Goal: Navigation & Orientation: Find specific page/section

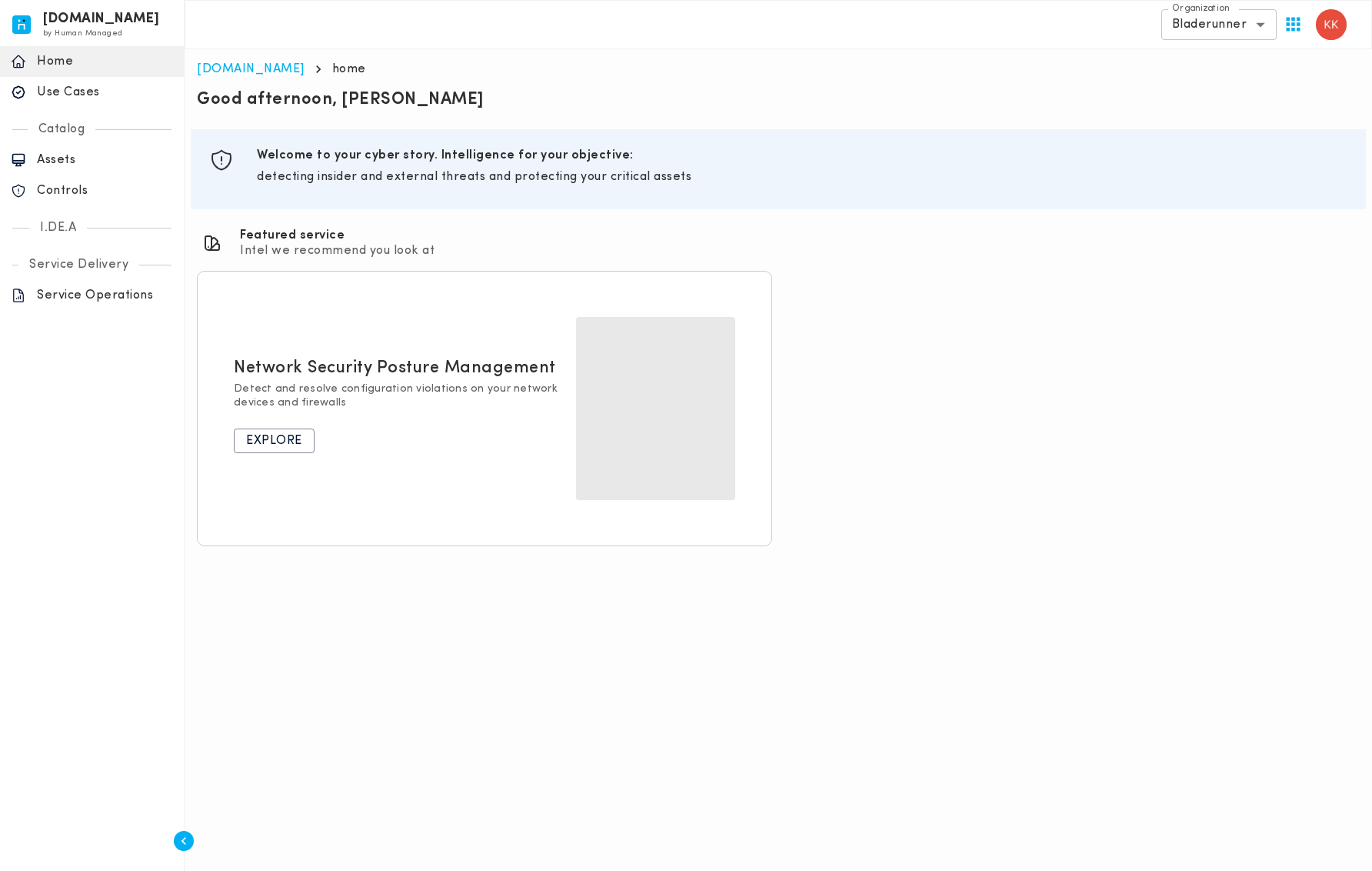
click at [1199, 25] on body "[DOMAIN_NAME] by Human Managed {"resourceSet":[{"resourceId":"invicta-io/web/na…" at bounding box center [686, 279] width 1372 height 558
click at [1233, 57] on li "Avengers" at bounding box center [1219, 58] width 115 height 25
type input "**********"
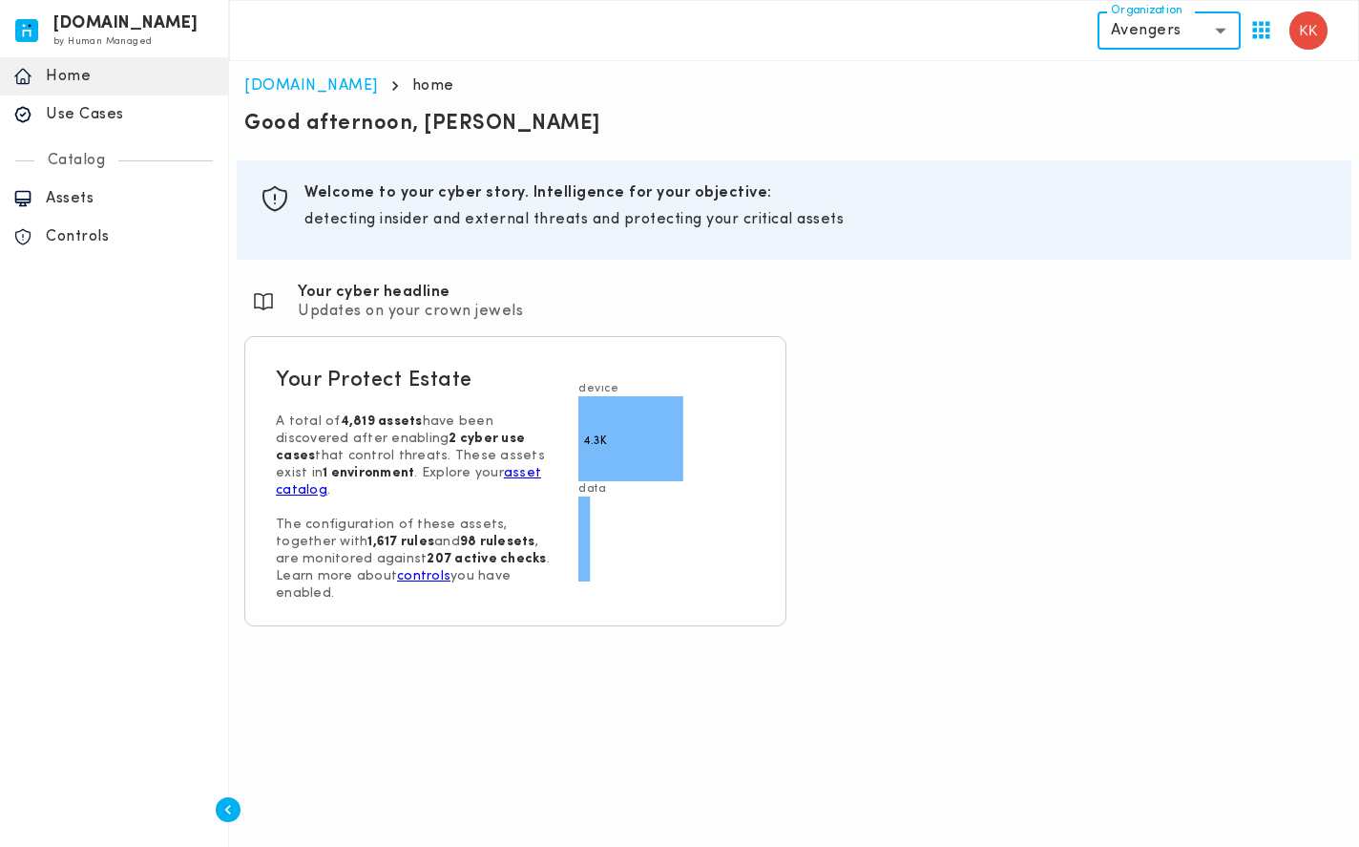
click at [103, 118] on p "Use Cases" at bounding box center [130, 114] width 169 height 19
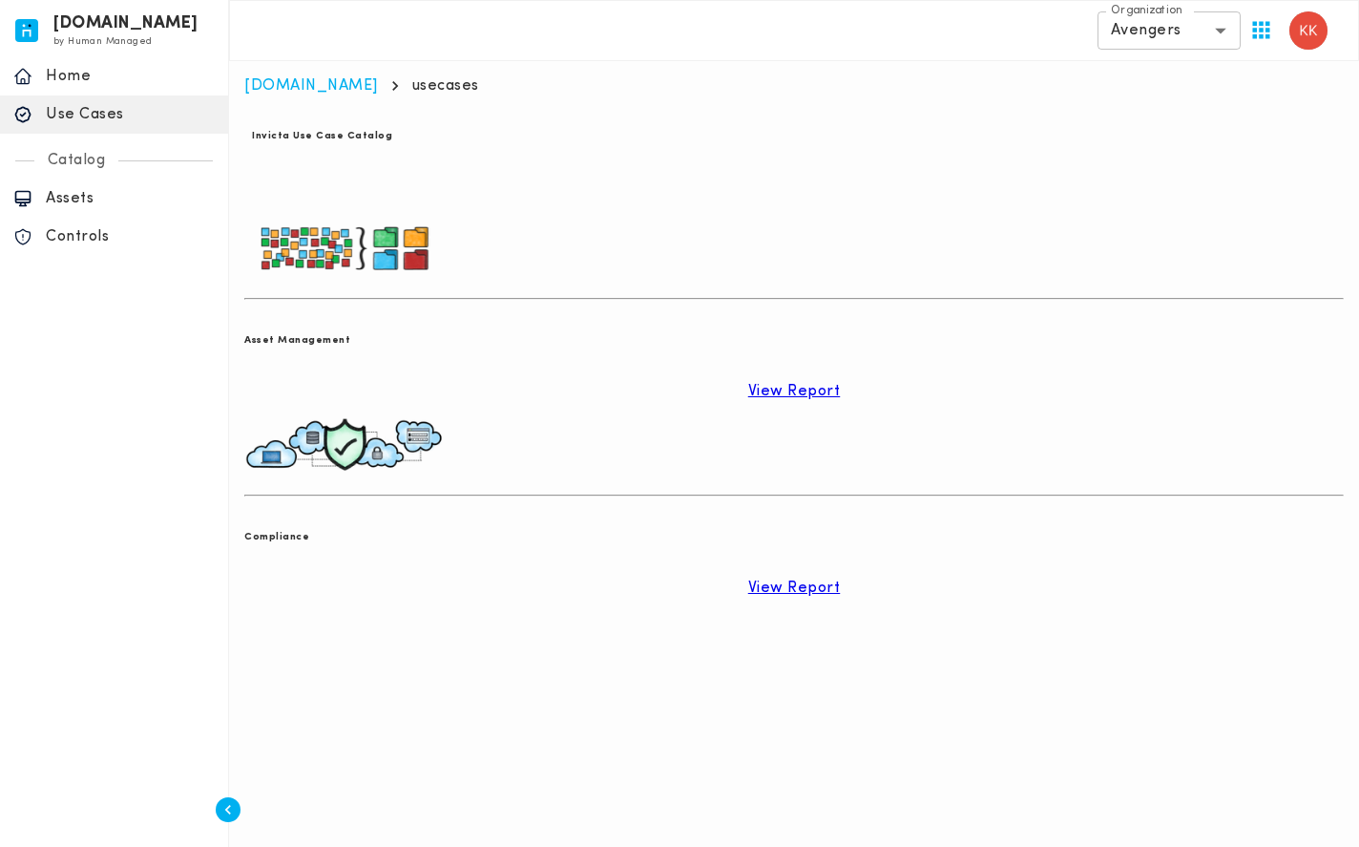
click at [104, 199] on p "Assets" at bounding box center [130, 198] width 169 height 19
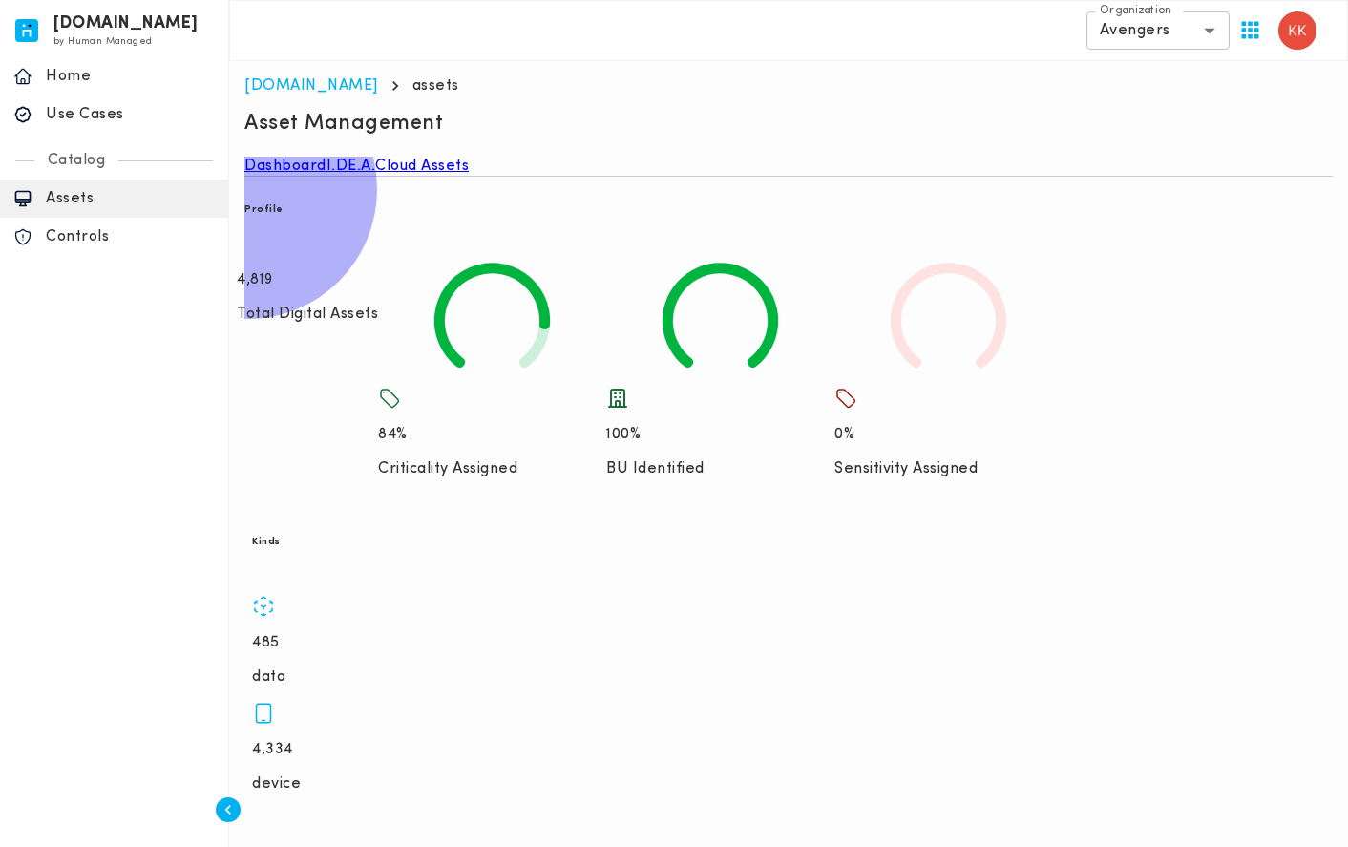
click at [445, 176] on link "Cloud Assets" at bounding box center [422, 166] width 94 height 19
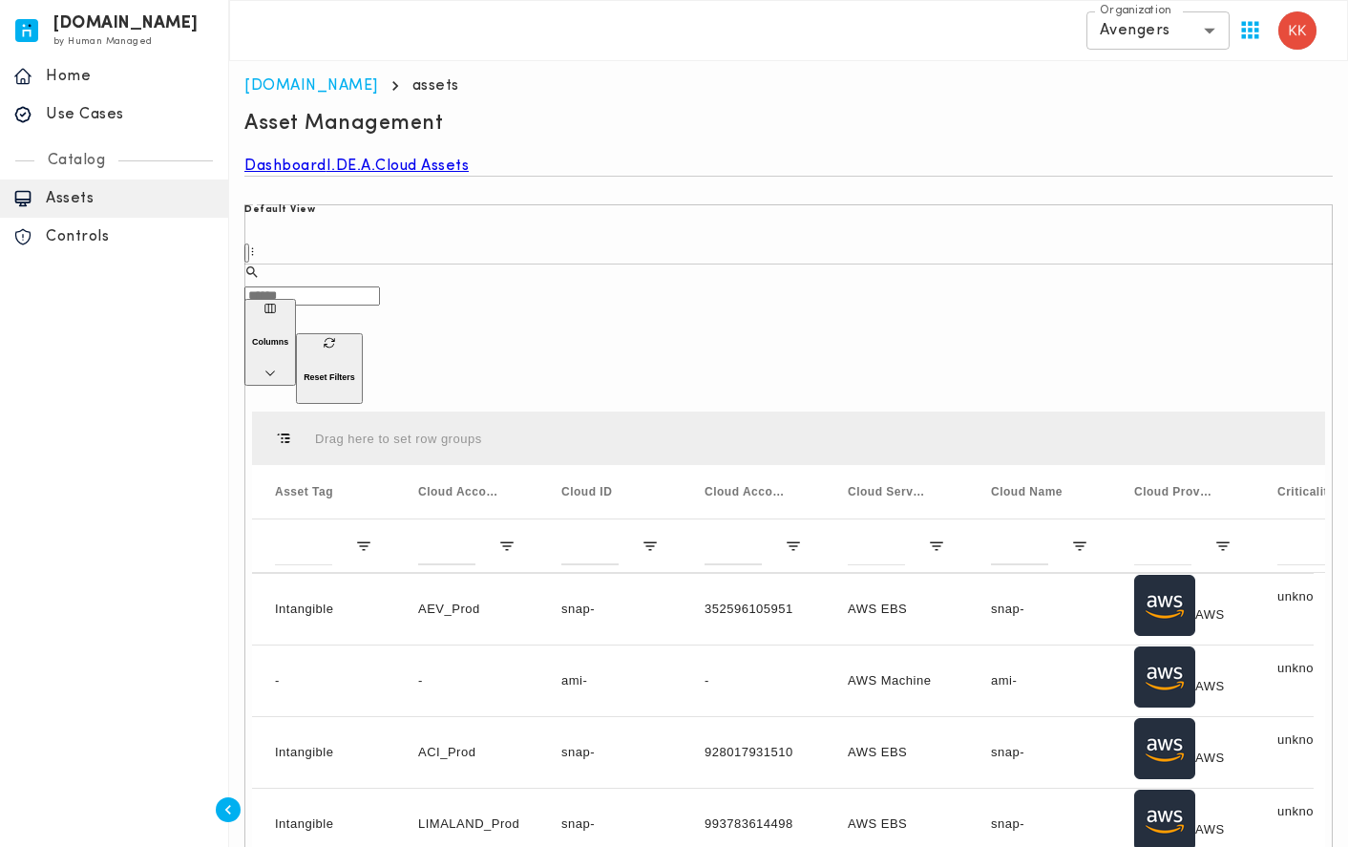
scroll to position [382, 0]
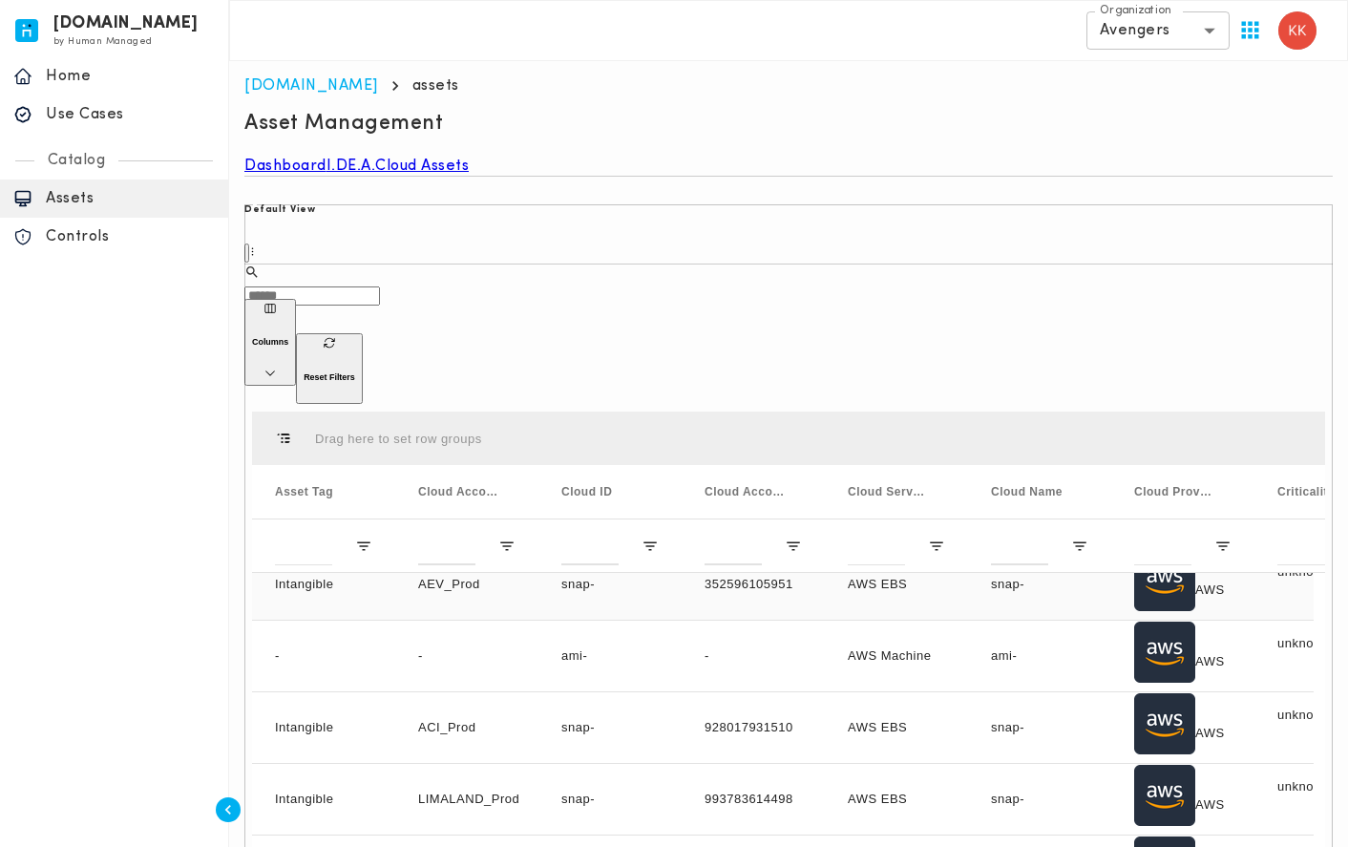
click at [894, 549] on div "AWS EBS Snapshot" at bounding box center [896, 584] width 143 height 71
click at [881, 549] on div "AWS EBS Snapshot" at bounding box center [896, 584] width 143 height 71
click at [1123, 549] on div "AWS" at bounding box center [1182, 584] width 143 height 71
click at [1010, 549] on div "snap-06735cbd9ddb1ff40" at bounding box center [1039, 584] width 143 height 71
click at [376, 174] on link "I.DE.A." at bounding box center [351, 166] width 50 height 19
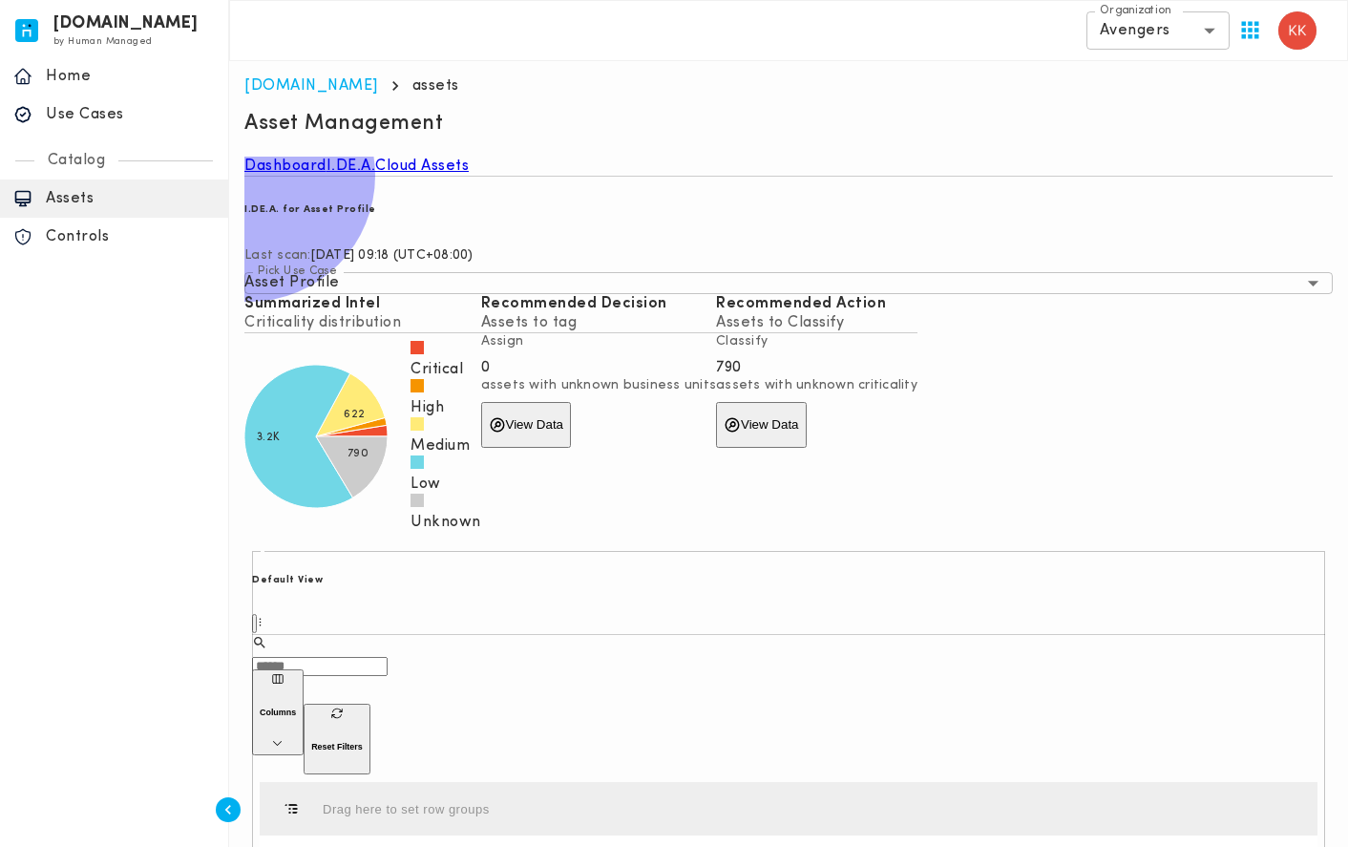
click at [448, 174] on link "Cloud Assets" at bounding box center [422, 166] width 94 height 19
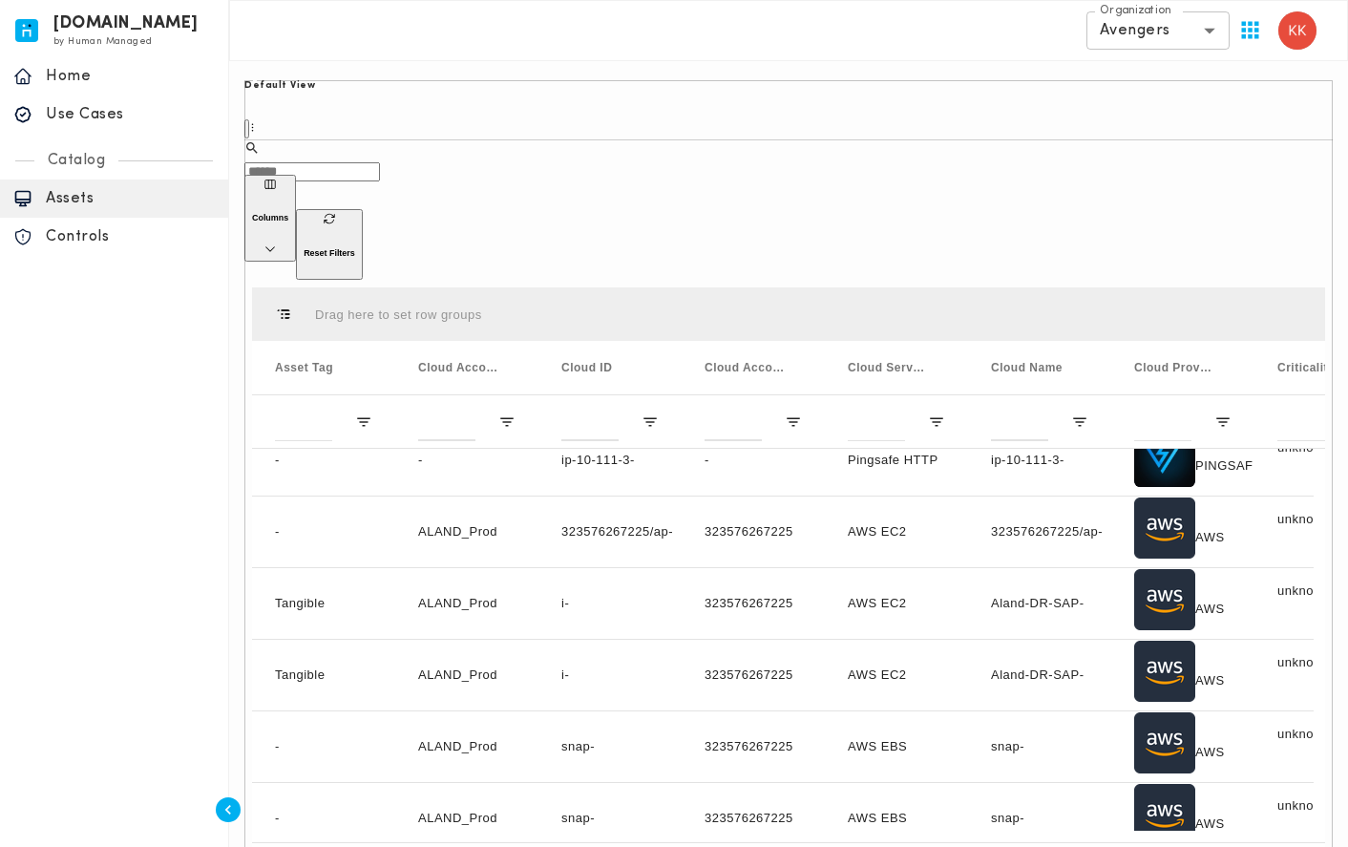
scroll to position [127, 0]
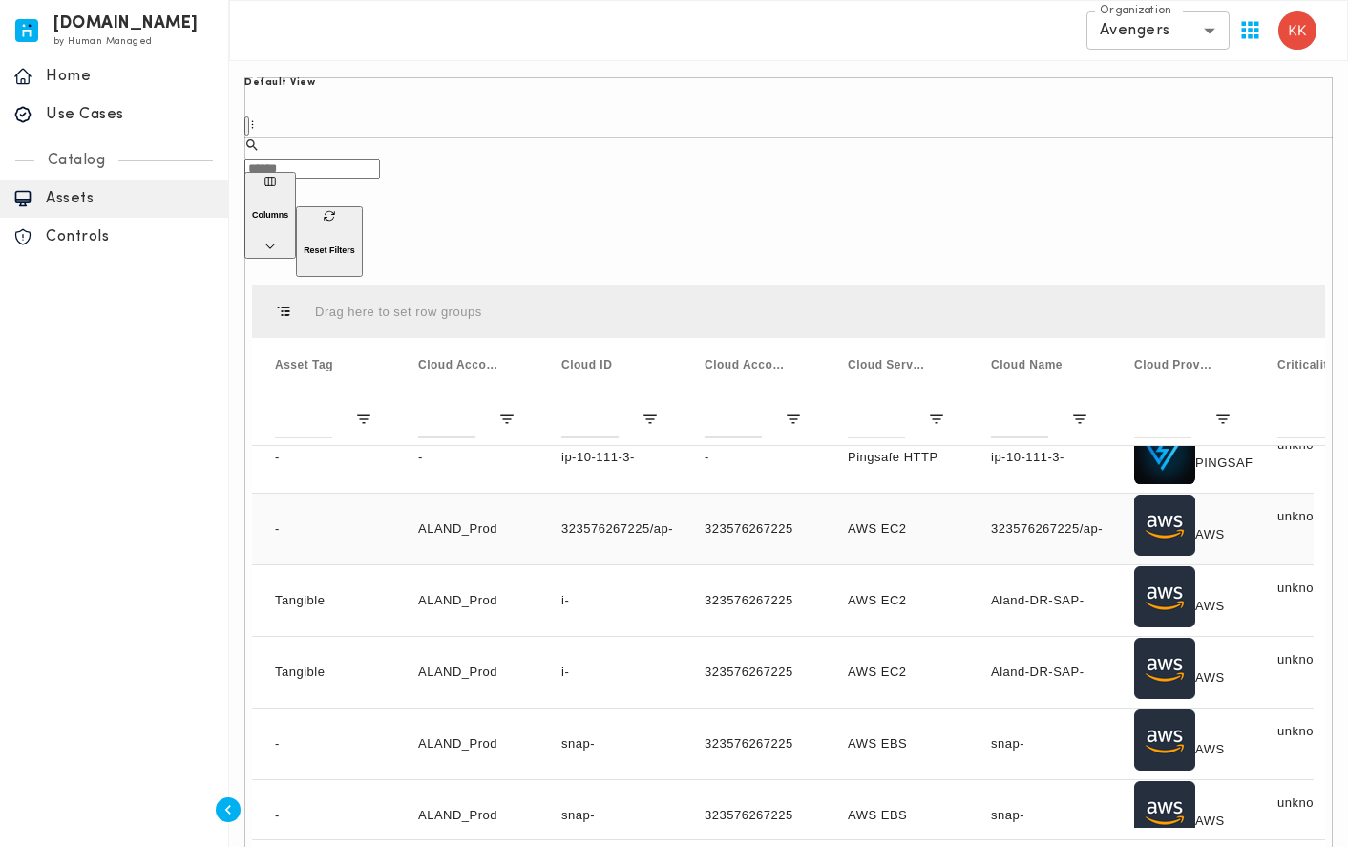
click at [768, 494] on div "323576267225" at bounding box center [753, 529] width 143 height 71
click at [668, 494] on div "323576267225/ap-southeast-1/default-vpc" at bounding box center [609, 529] width 143 height 71
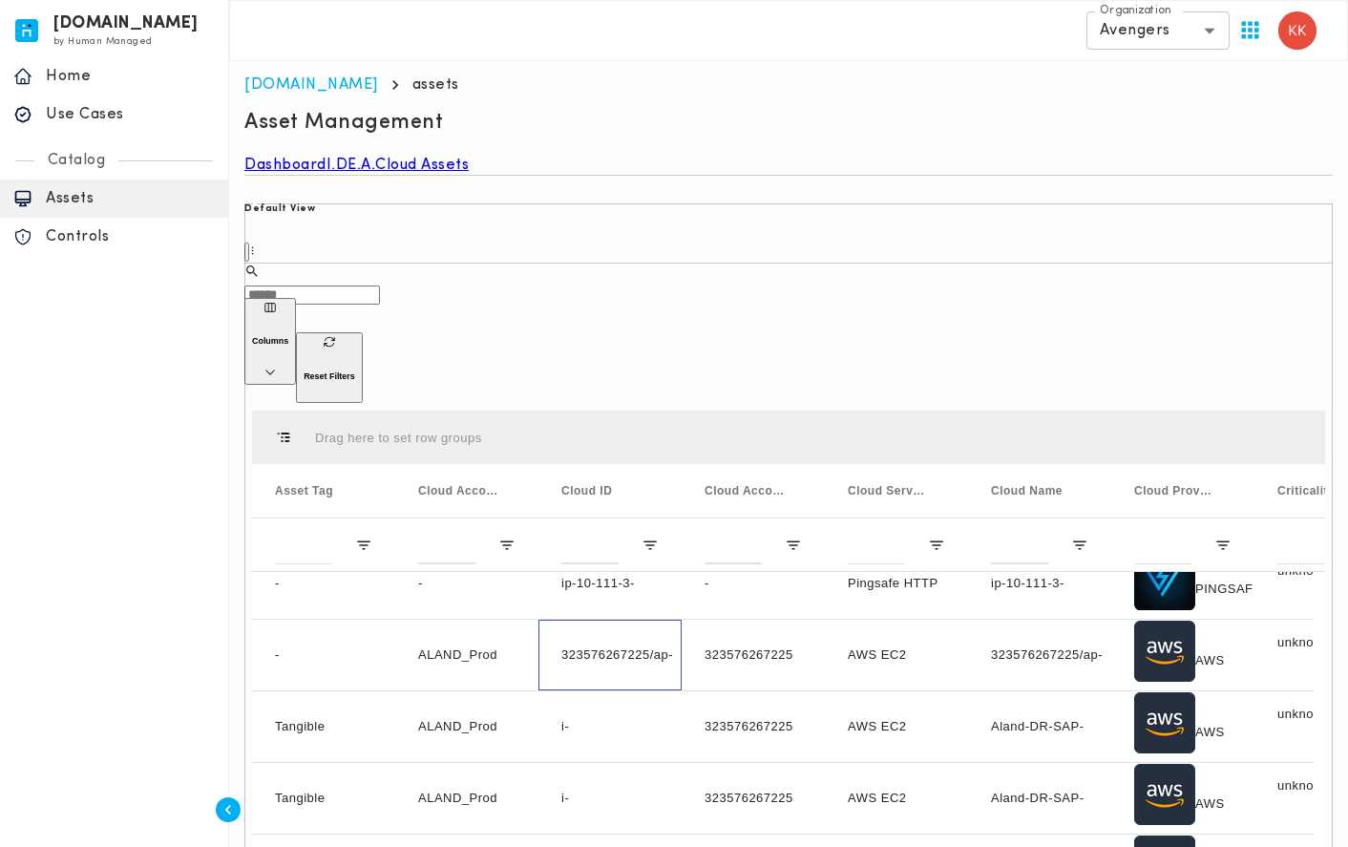
scroll to position [0, 0]
click at [376, 176] on link "I.DE.A." at bounding box center [351, 166] width 50 height 19
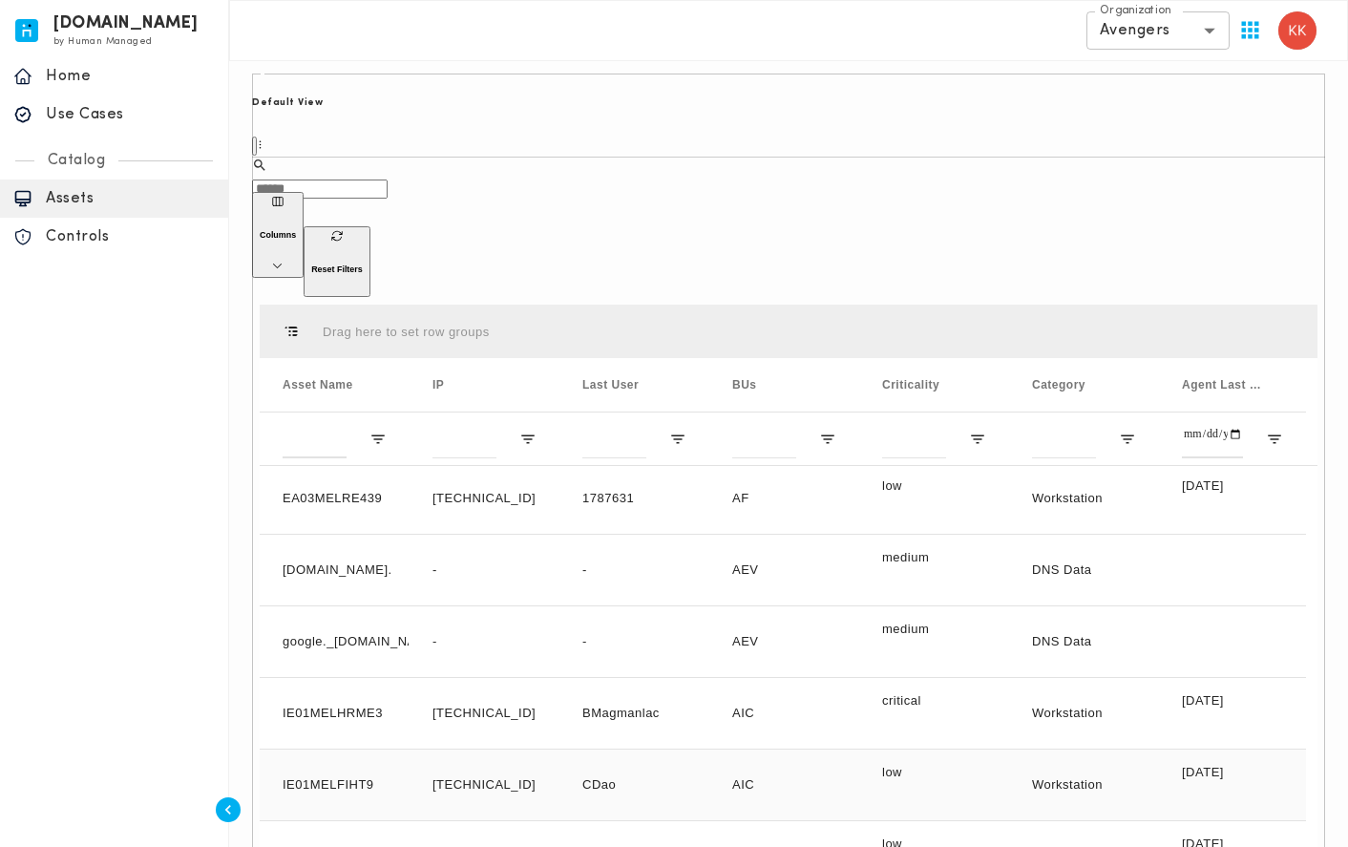
scroll to position [191, 0]
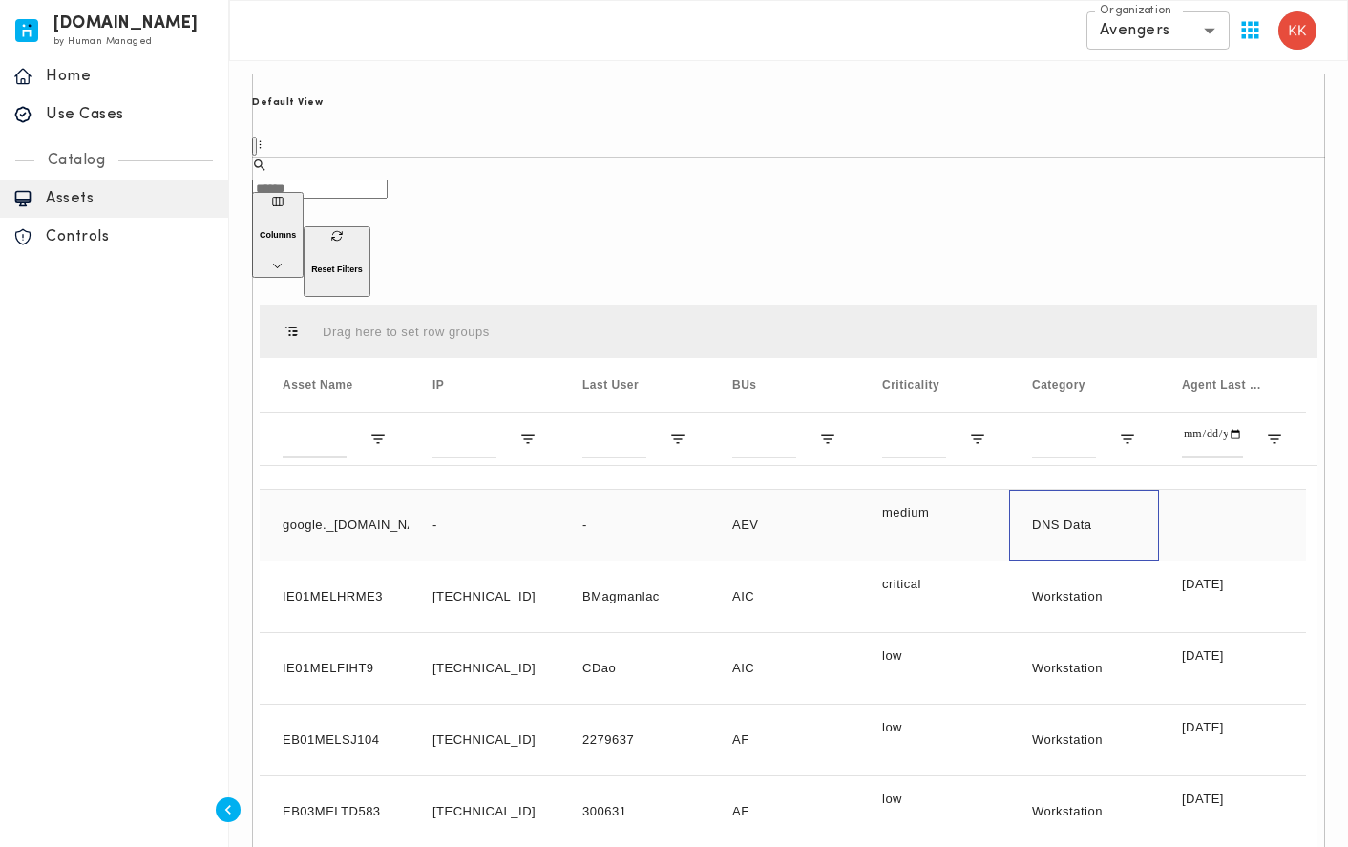
click at [1063, 490] on div "DNS Data" at bounding box center [1084, 525] width 150 height 71
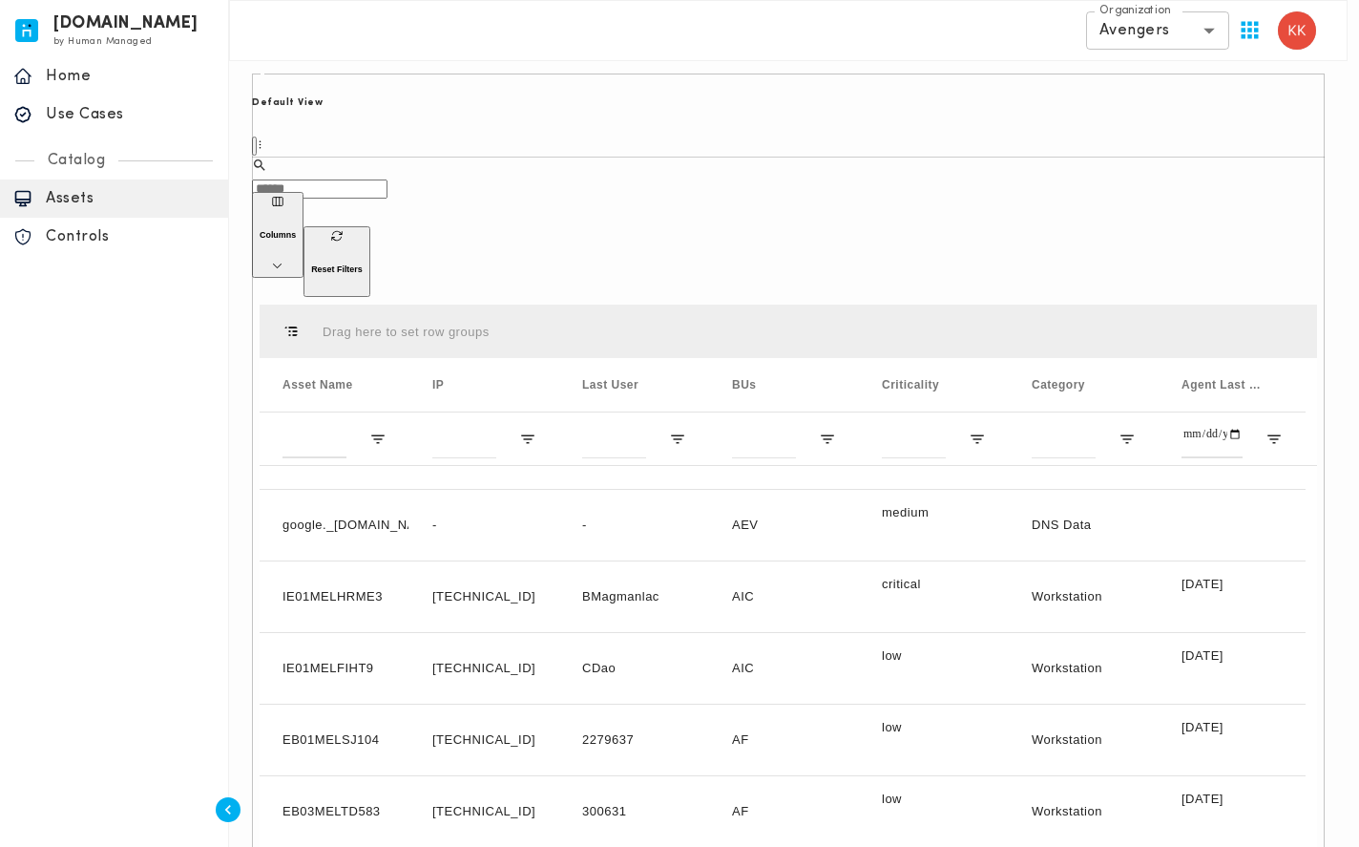
click at [175, 617] on div "[DOMAIN_NAME] by Human Managed {"resourceSet":[{"resourceId":"invicta-io/web/na…" at bounding box center [114, 423] width 229 height 847
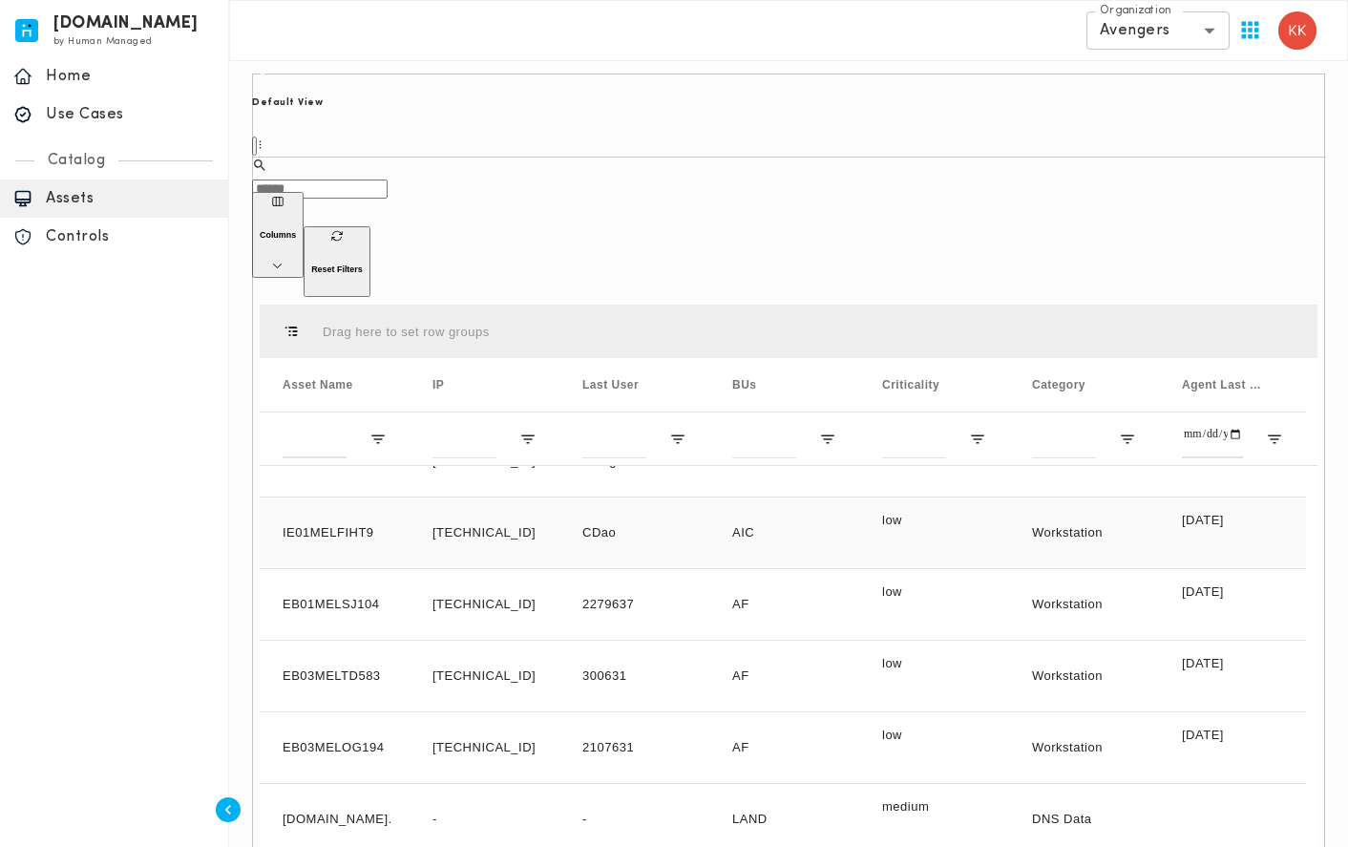
scroll to position [334, 0]
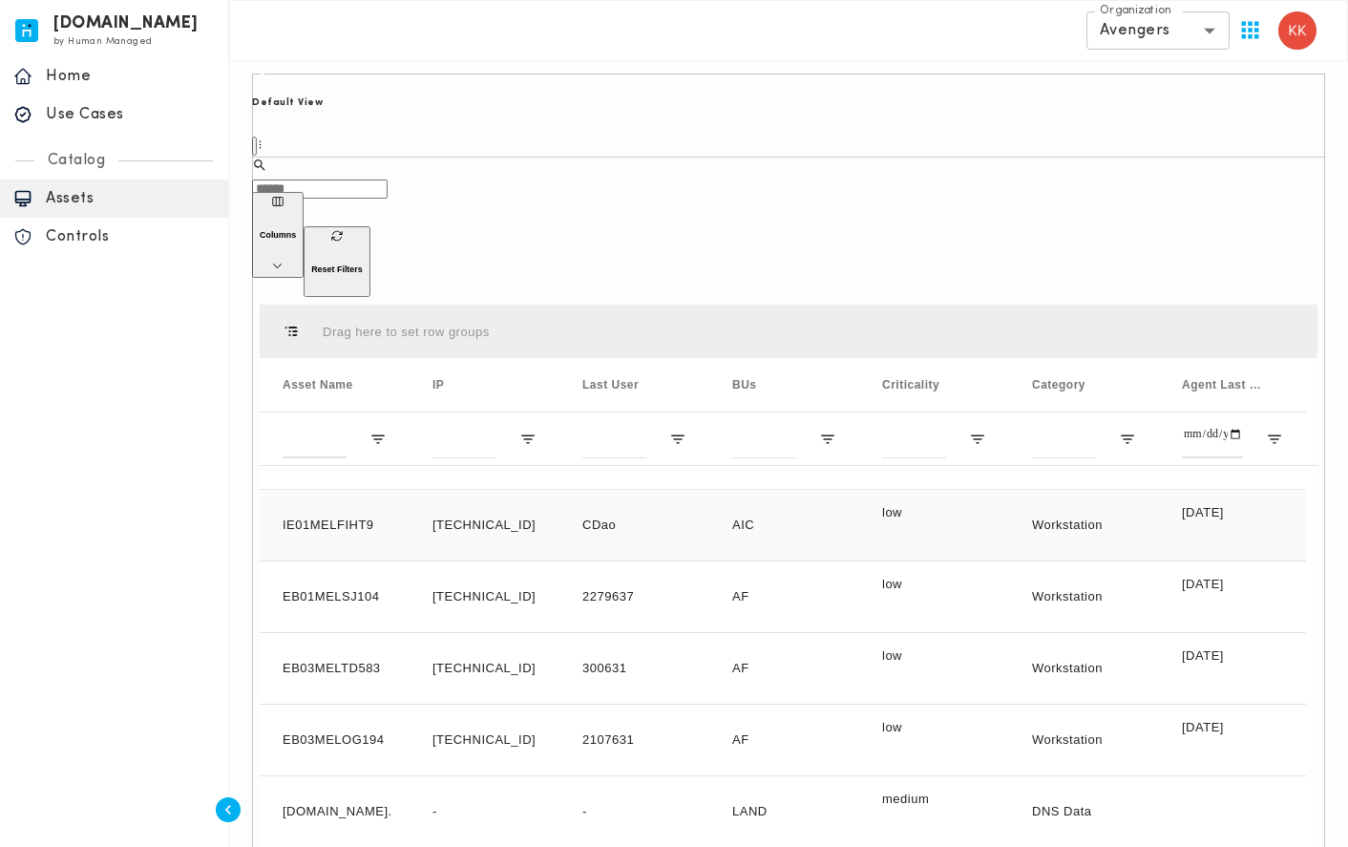
click at [1009, 490] on div "Workstation" at bounding box center [1084, 525] width 150 height 71
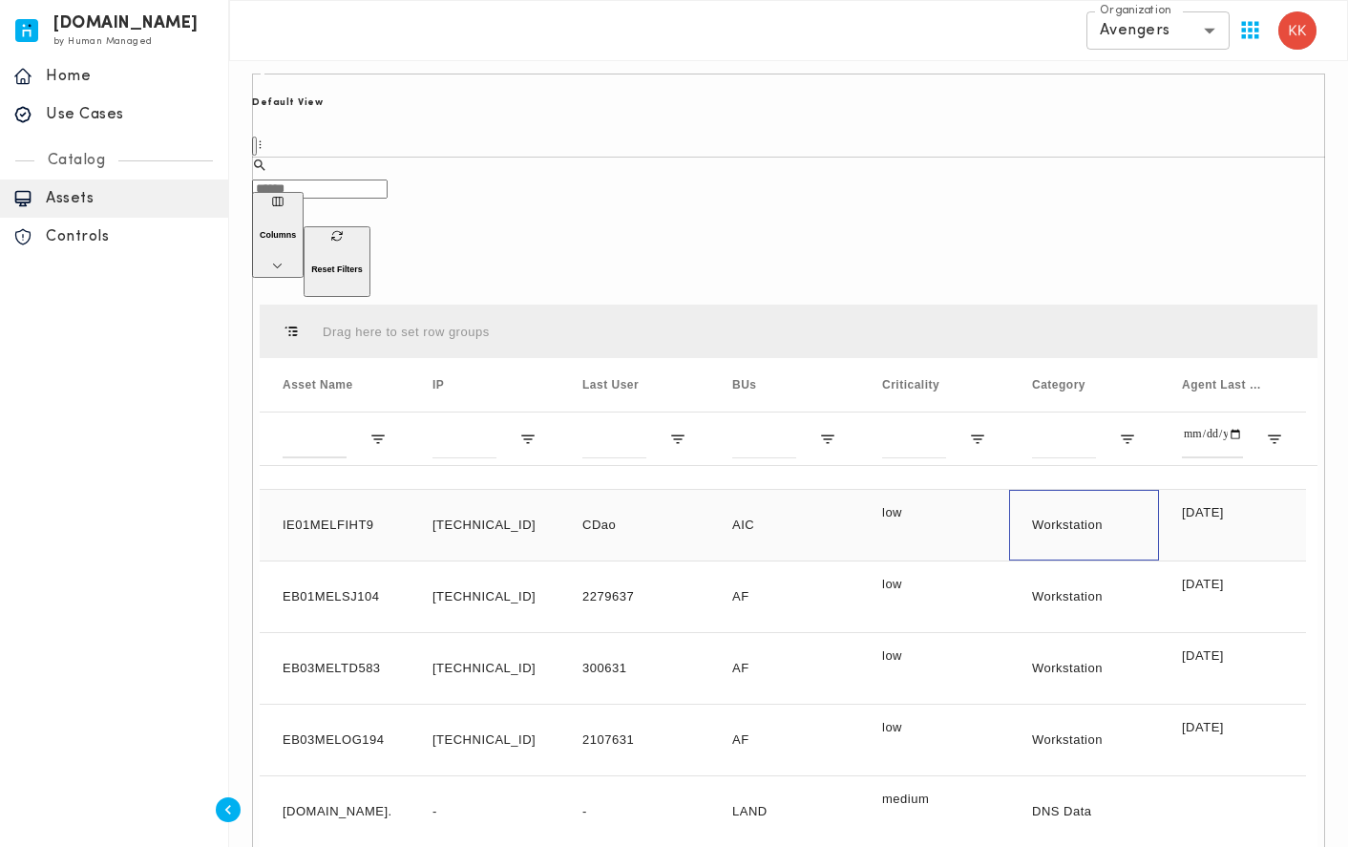
click at [1094, 490] on div "Workstation" at bounding box center [1084, 525] width 150 height 71
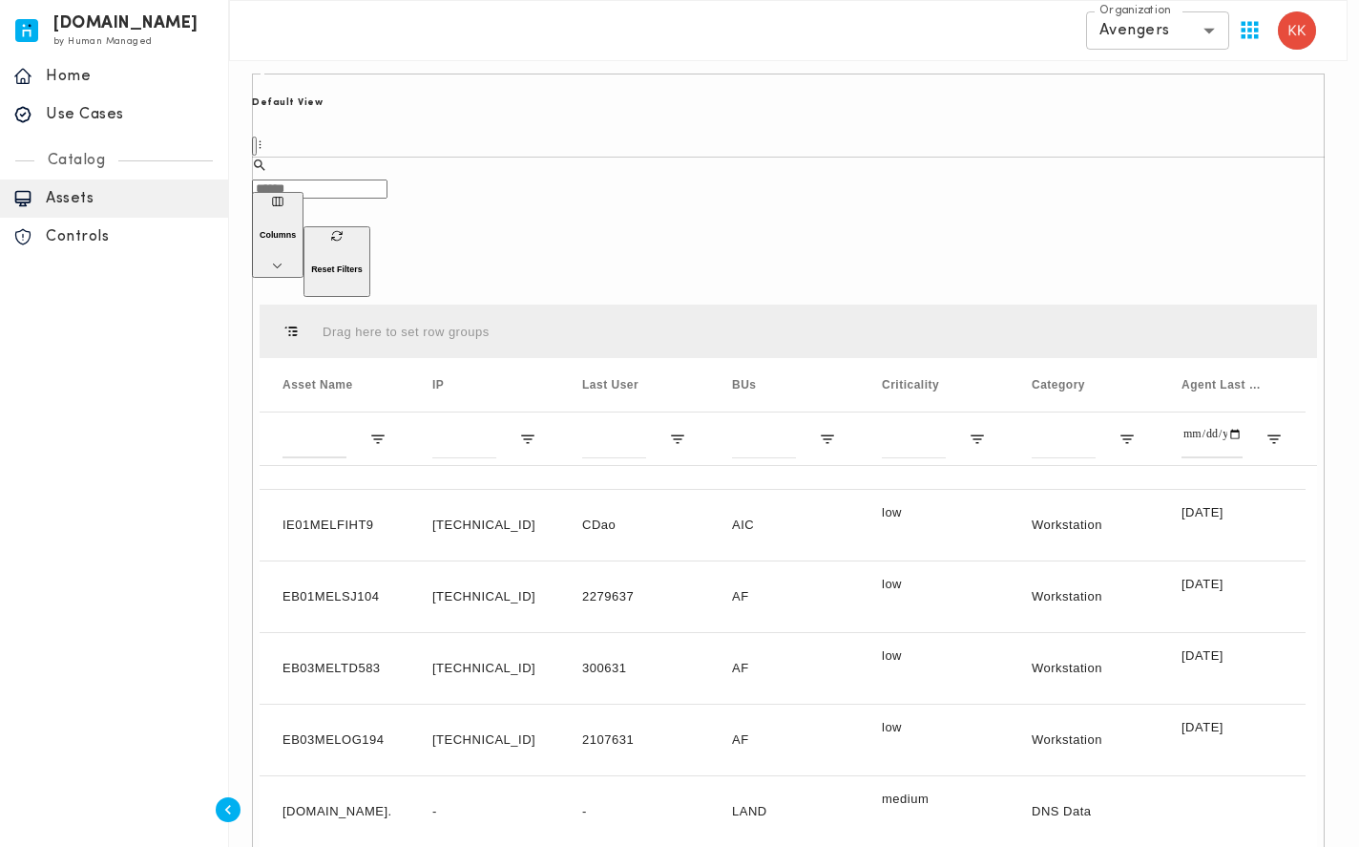
click at [103, 229] on p "Controls" at bounding box center [130, 236] width 169 height 19
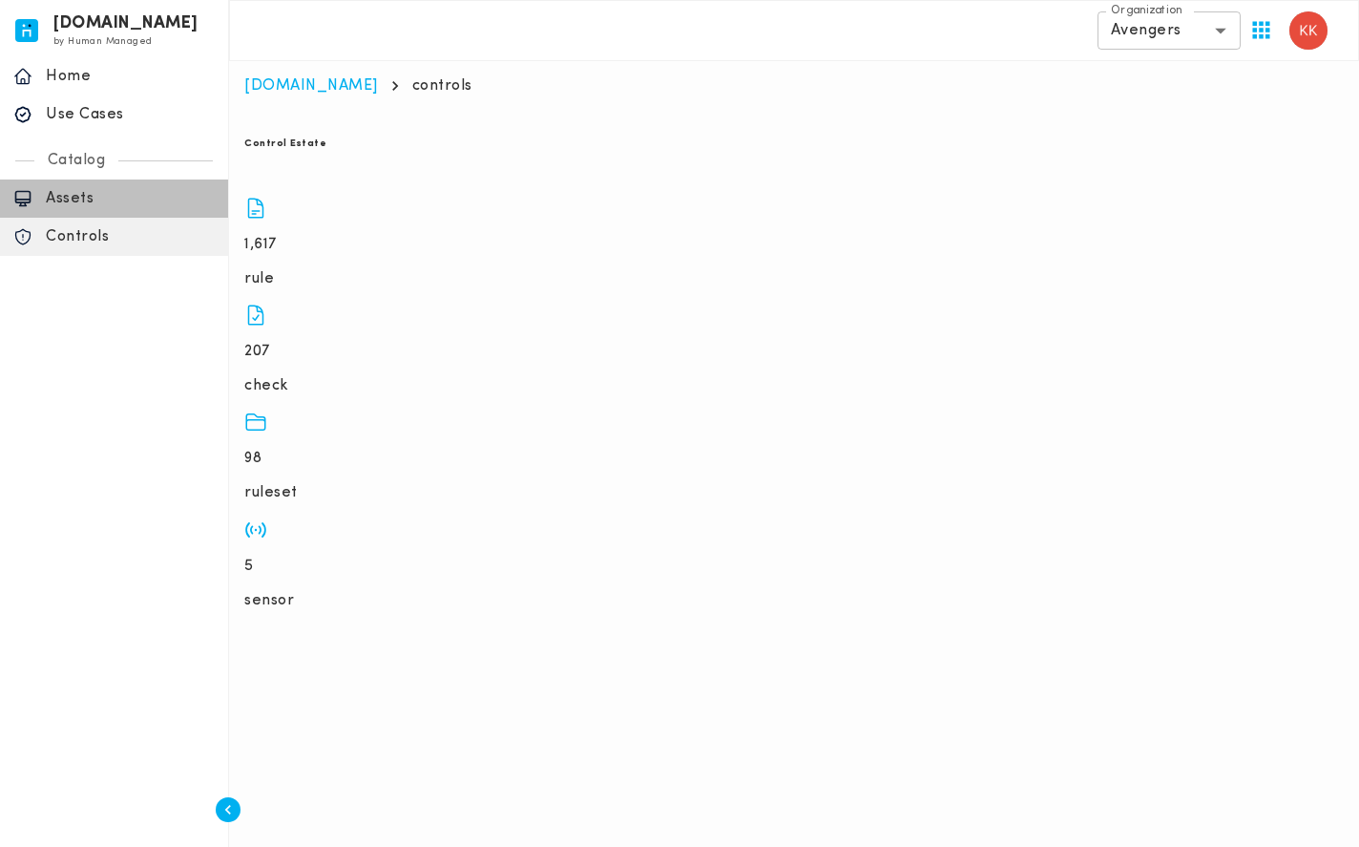
click at [132, 183] on div "Assets" at bounding box center [114, 198] width 228 height 38
click at [162, 191] on p "Assets" at bounding box center [130, 198] width 169 height 19
